Goal: Information Seeking & Learning: Learn about a topic

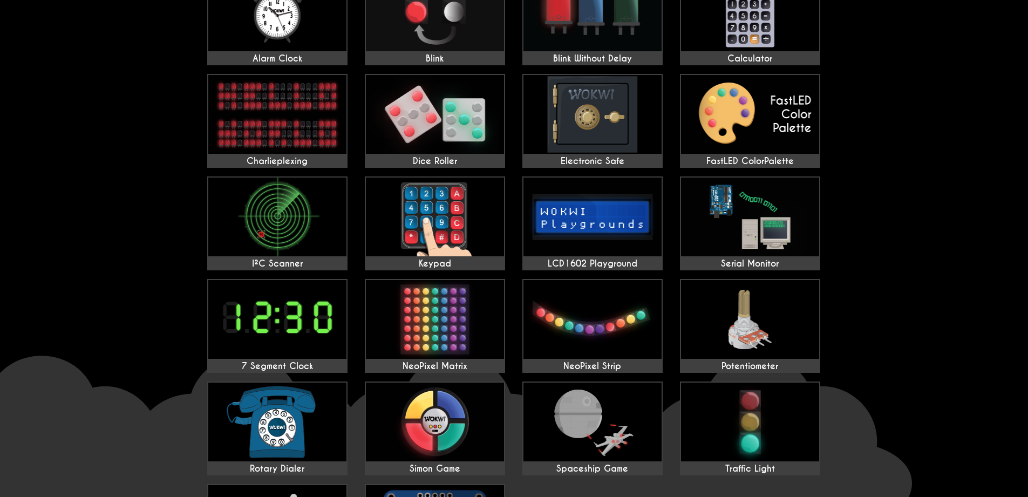
scroll to position [119, 0]
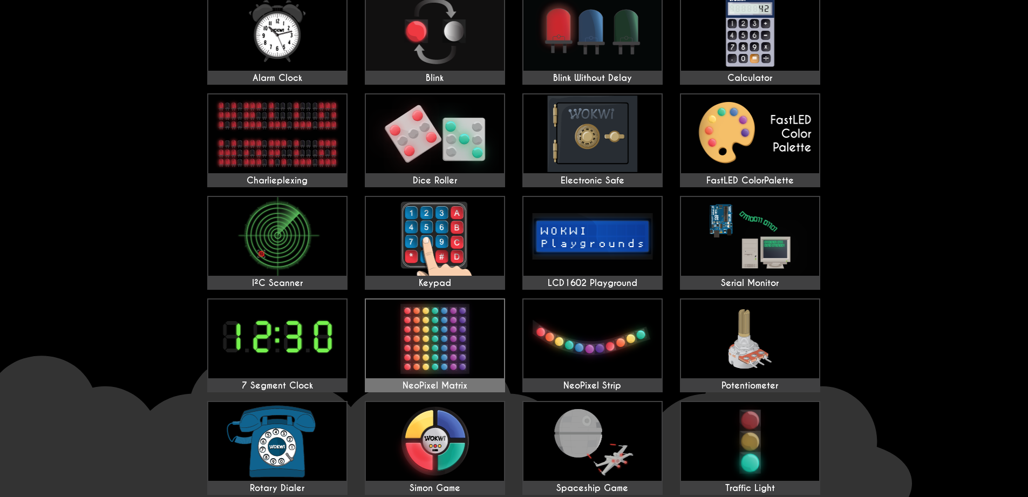
click at [480, 342] on img at bounding box center [435, 339] width 138 height 79
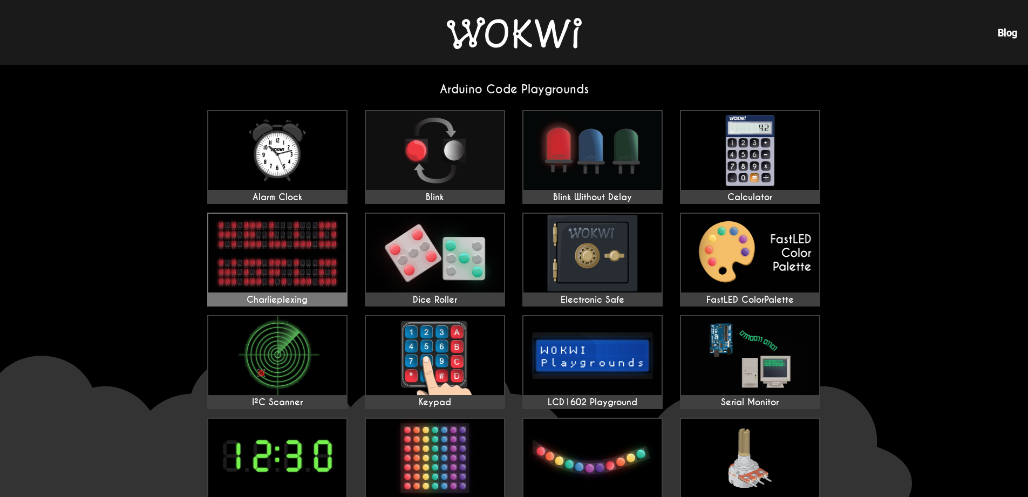
click at [299, 239] on img at bounding box center [277, 253] width 138 height 79
click at [243, 326] on img at bounding box center [277, 355] width 138 height 79
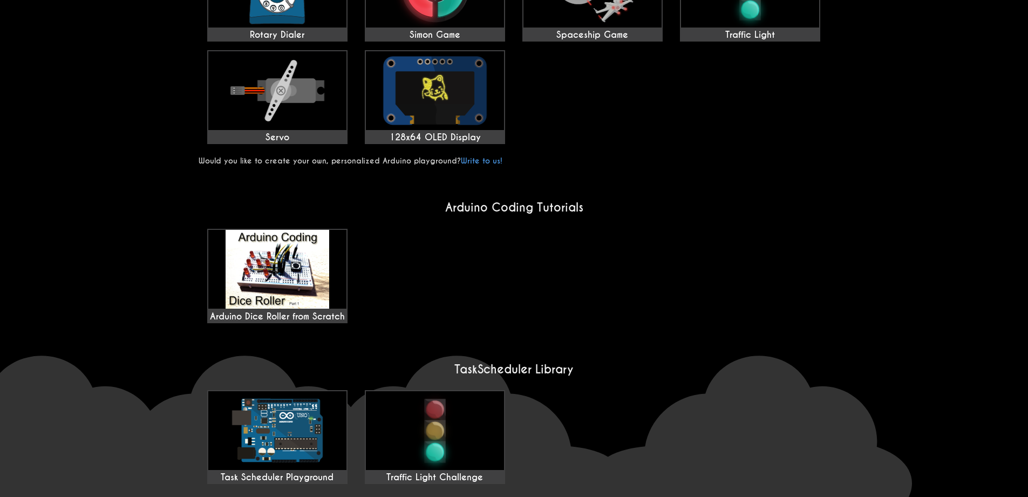
scroll to position [616, 0]
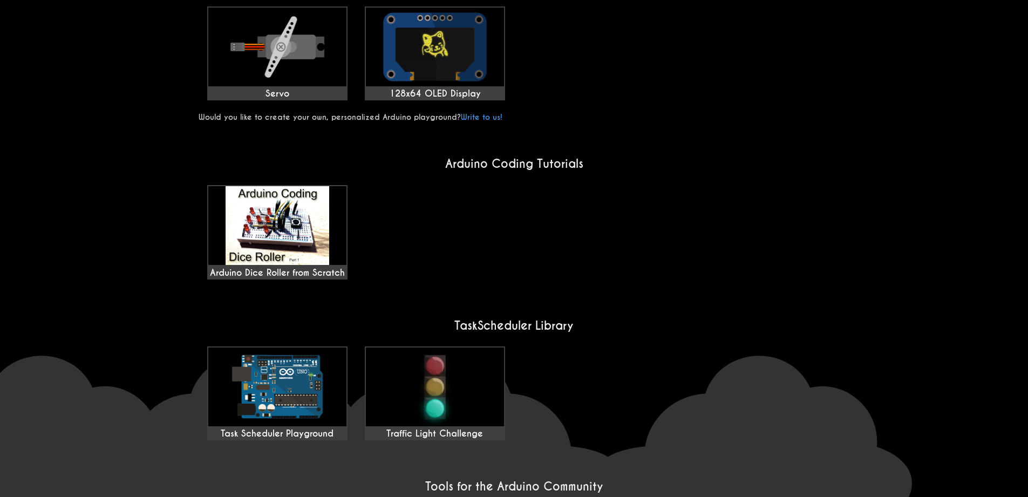
drag, startPoint x: 345, startPoint y: 277, endPoint x: 166, endPoint y: 293, distance: 179.3
click at [166, 293] on wokwi-home "Arduino Code Playgrounds Alarm Clock Blink Blink Without Delay Calculator Charl…" at bounding box center [514, 44] width 1028 height 1192
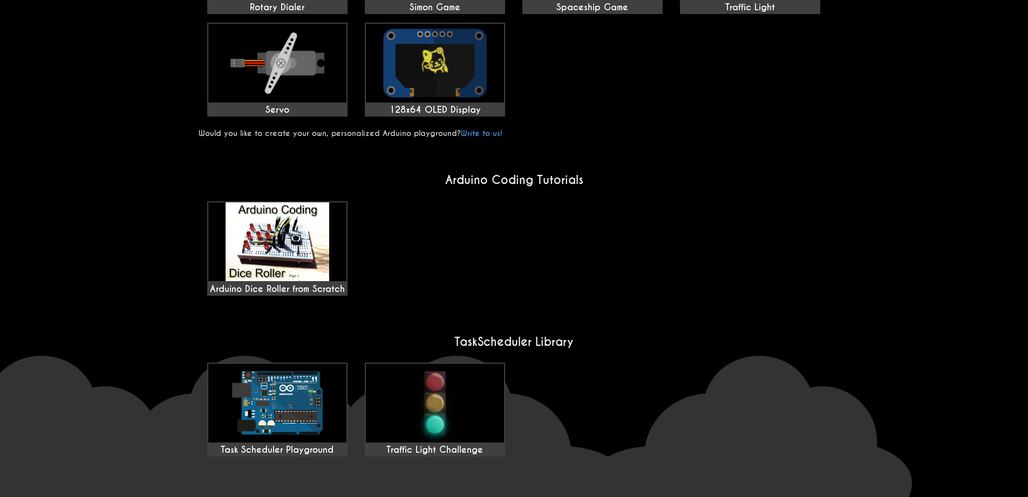
scroll to position [610, 0]
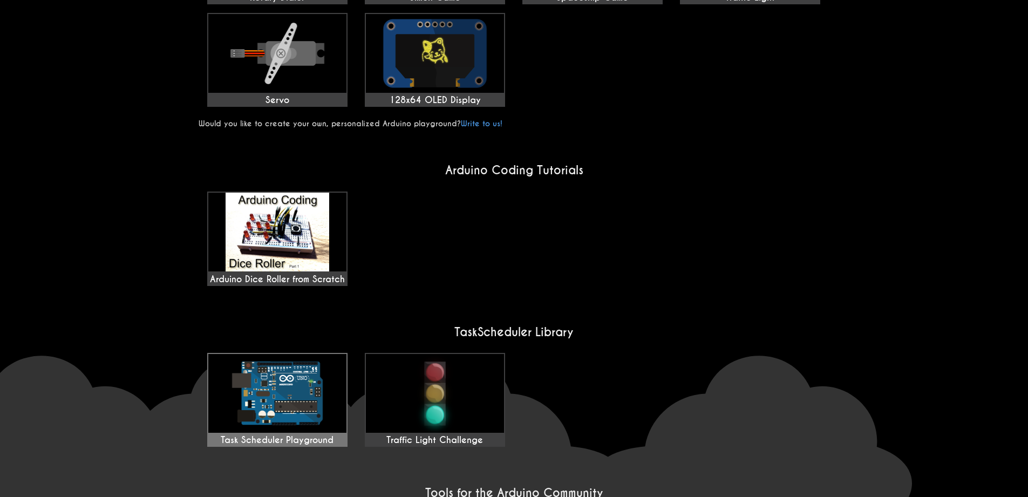
click at [232, 354] on img at bounding box center [277, 393] width 138 height 79
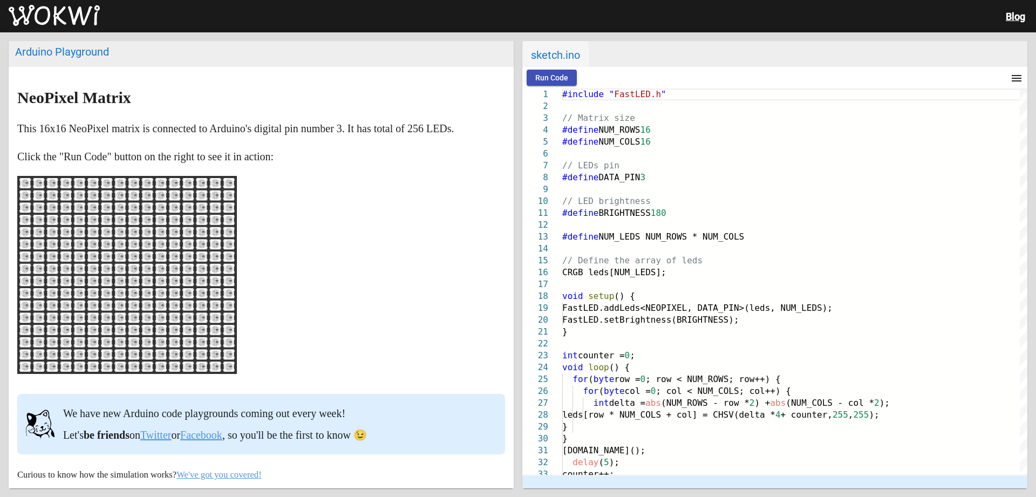
click at [558, 79] on span "Run Code" at bounding box center [551, 77] width 33 height 9
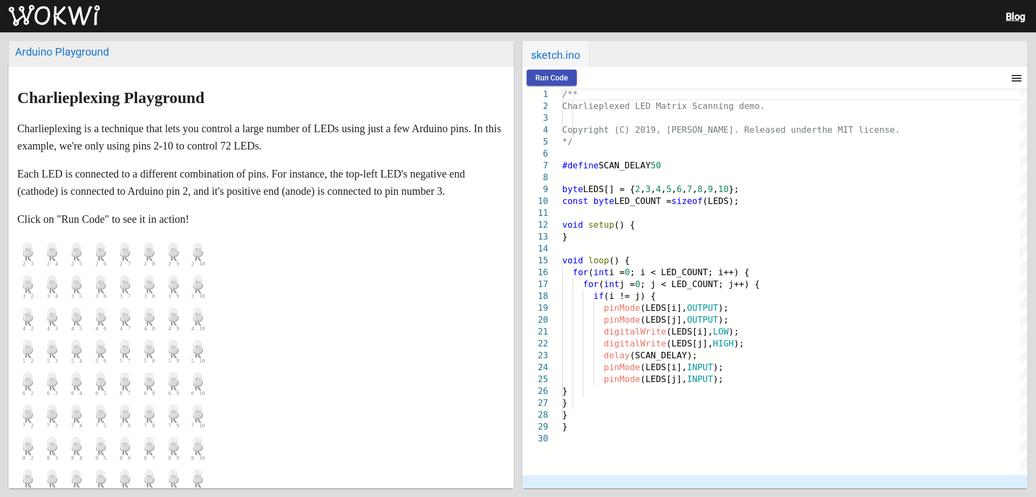
click at [555, 80] on span "Run Code" at bounding box center [551, 77] width 33 height 9
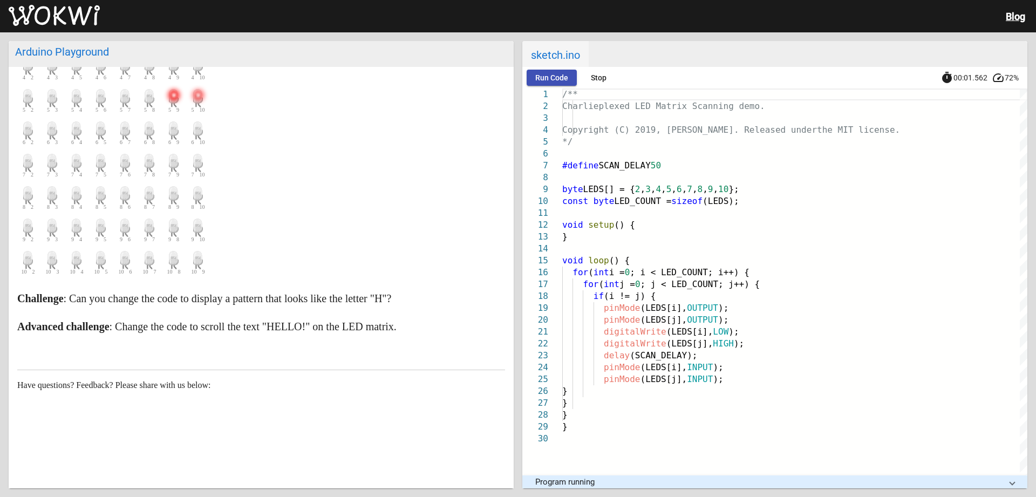
scroll to position [161, 0]
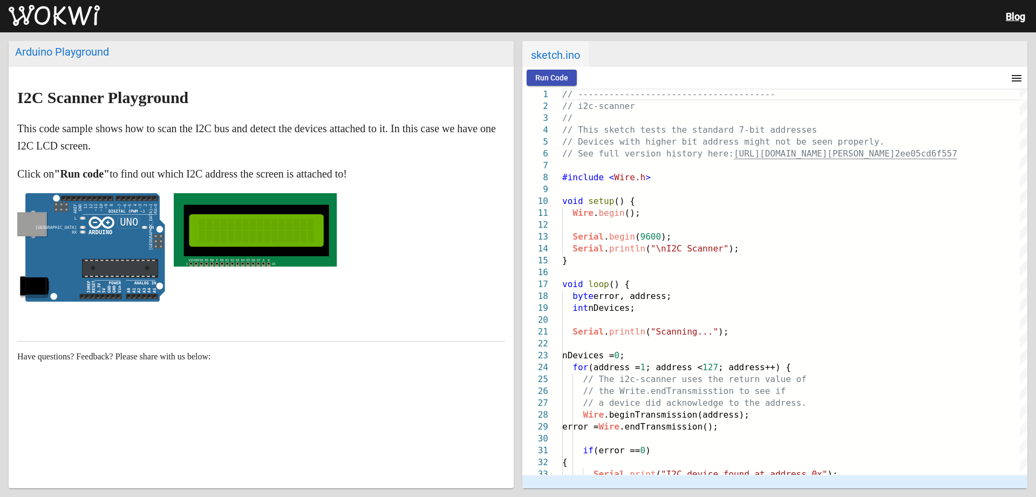
click at [535, 85] on button "Run Code" at bounding box center [552, 78] width 50 height 16
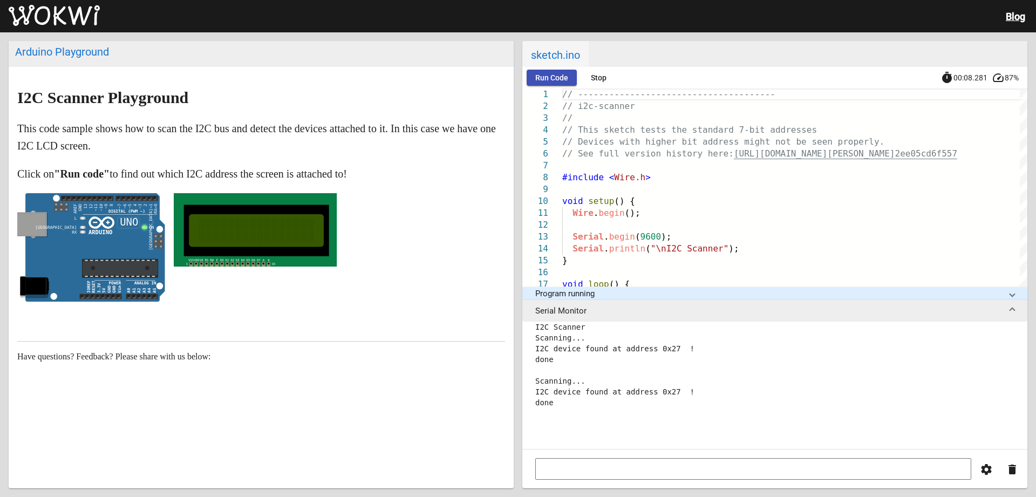
click at [535, 85] on button "Run Code" at bounding box center [552, 78] width 50 height 16
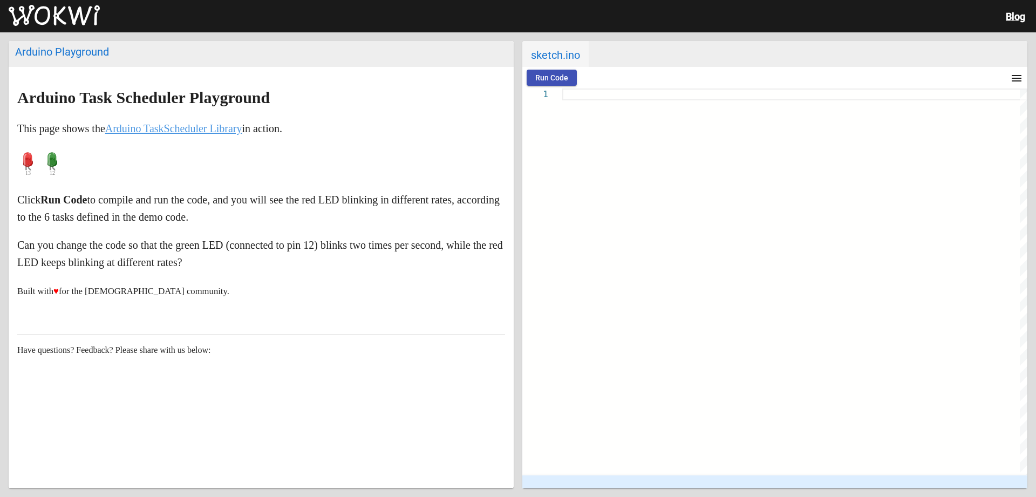
type textarea "/* LED blink example from TaskScheduler. Source: [URL][DOMAIN_NAME] */ // #defi…"
